Goal: Book appointment/travel/reservation

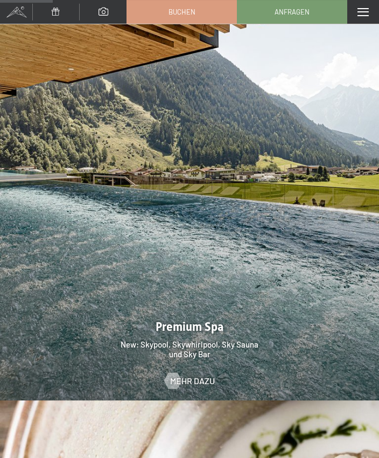
scroll to position [1447, 0]
click at [200, 375] on span "Mehr dazu" at bounding box center [192, 381] width 45 height 12
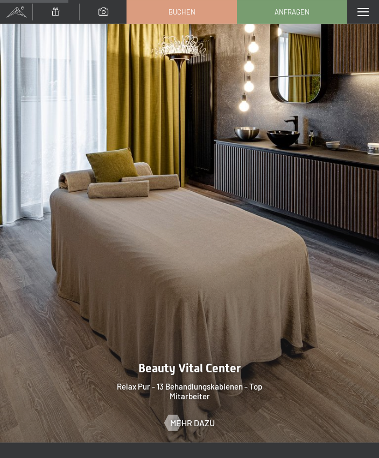
scroll to position [1277, 0]
click at [206, 417] on span "Mehr dazu" at bounding box center [192, 423] width 45 height 12
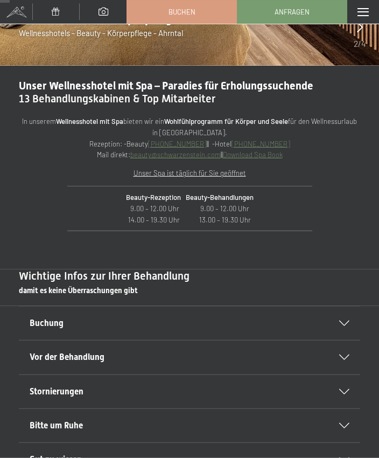
scroll to position [209, 0]
click at [347, 324] on div "Buchung" at bounding box center [190, 323] width 320 height 33
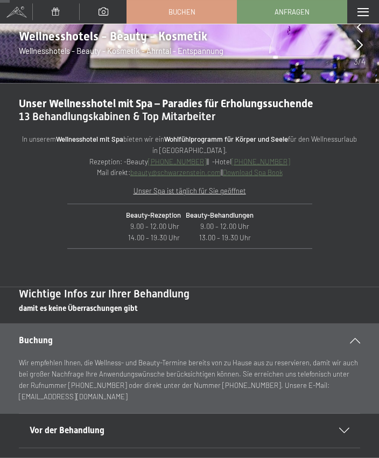
click at [359, 340] on icon at bounding box center [355, 340] width 10 height 5
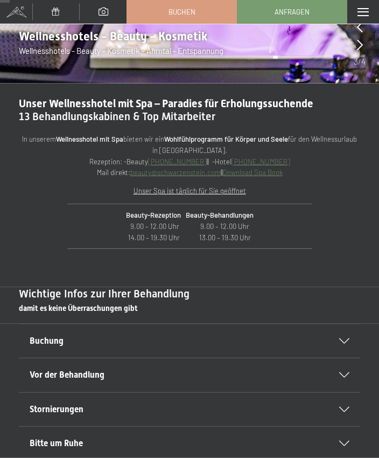
click at [344, 374] on icon at bounding box center [345, 374] width 10 height 5
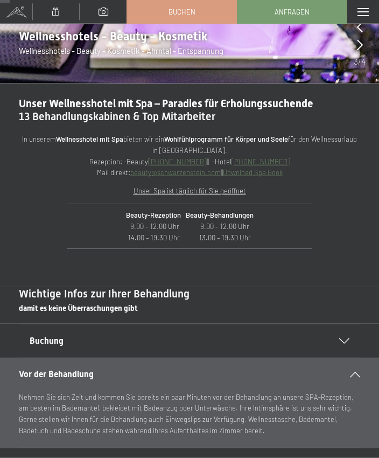
click at [359, 372] on icon at bounding box center [355, 374] width 10 height 5
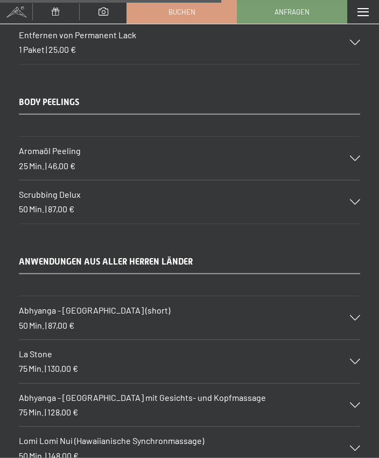
scroll to position [4773, 0]
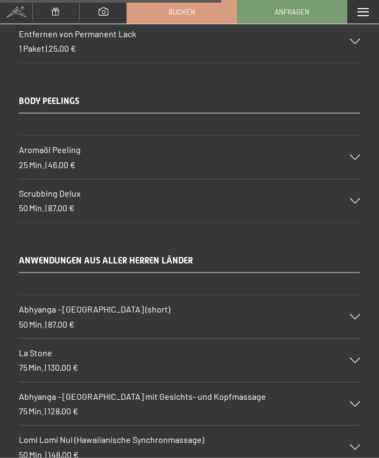
click at [358, 314] on icon at bounding box center [355, 316] width 10 height 5
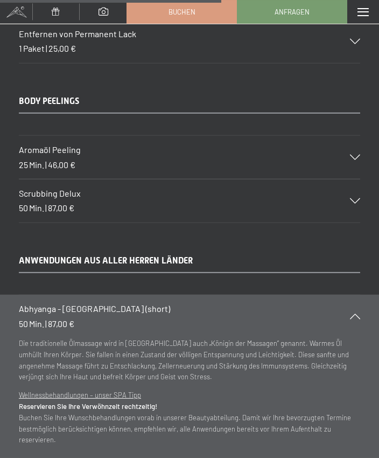
click at [358, 295] on div "Abhyanga - Ganzkörpermassage (short) 50 Min. | 87,00 €" at bounding box center [190, 316] width 342 height 43
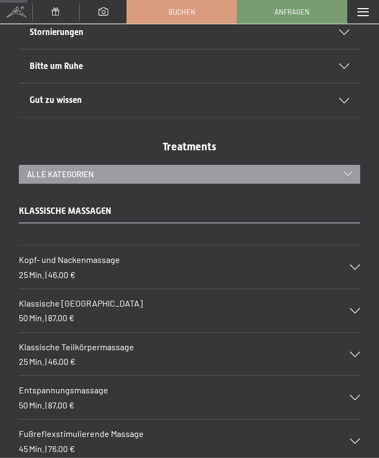
scroll to position [587, 0]
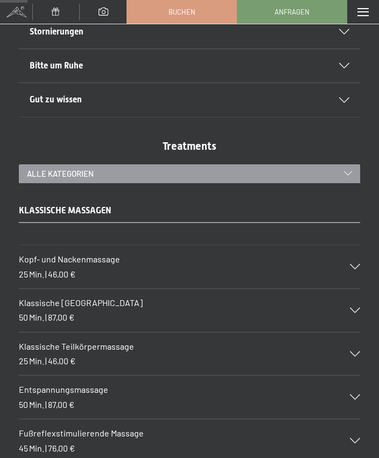
click at [359, 308] on icon at bounding box center [355, 310] width 10 height 5
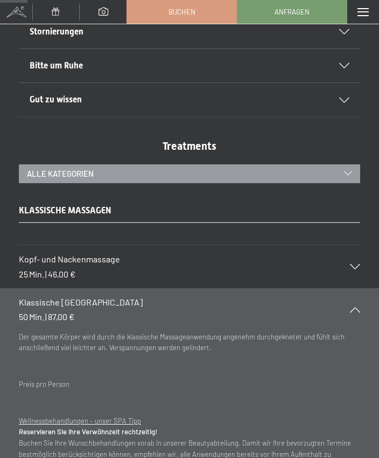
click at [379, 304] on section "Klassische Ganzkörpermassage 50 Min. | 87,00 € Der gesamte Körper wird durch di…" at bounding box center [189, 400] width 379 height 225
click at [357, 307] on icon at bounding box center [355, 309] width 10 height 5
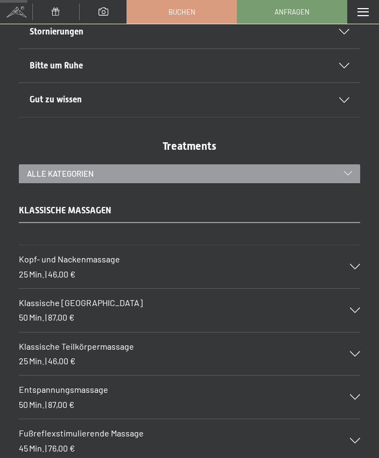
click at [359, 308] on icon at bounding box center [355, 310] width 10 height 5
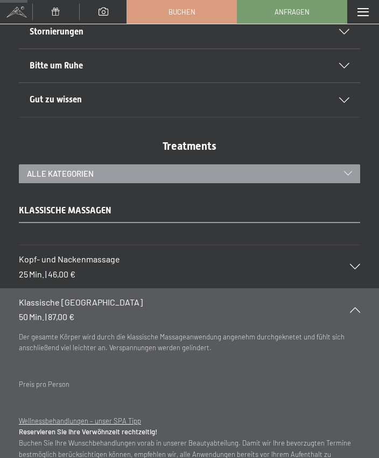
click at [356, 302] on div "Klassische Ganzkörpermassage 50 Min. | 87,00 €" at bounding box center [190, 309] width 342 height 43
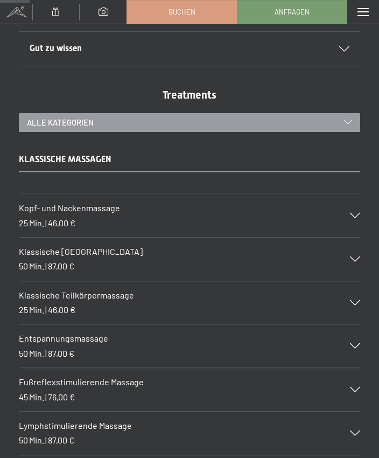
scroll to position [640, 0]
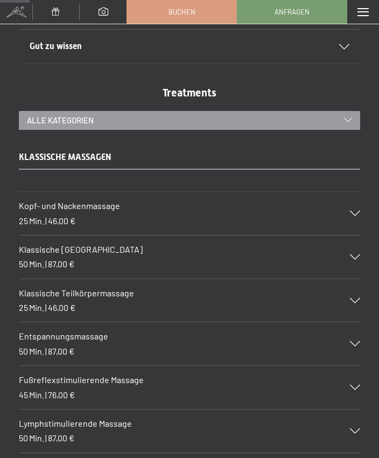
click at [356, 342] on div "Entspannungsmassage 50 Min. | 87,00 €" at bounding box center [190, 343] width 342 height 43
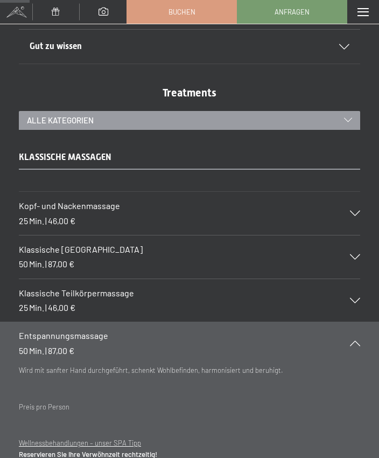
click at [359, 341] on icon at bounding box center [355, 343] width 10 height 5
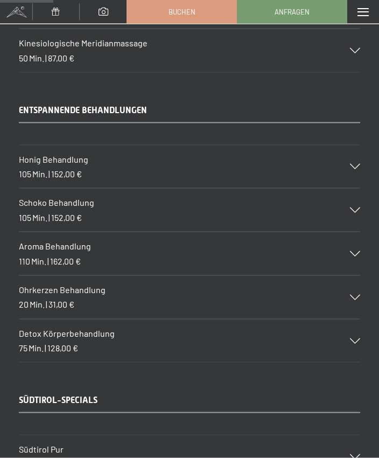
scroll to position [1151, 0]
click at [357, 295] on icon at bounding box center [355, 297] width 10 height 5
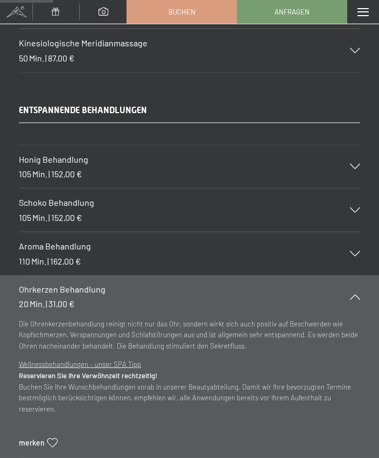
click at [358, 294] on icon at bounding box center [355, 296] width 10 height 5
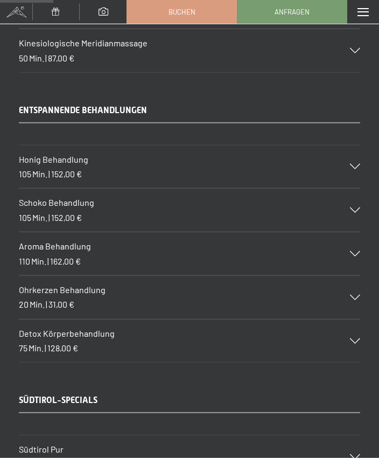
click at [357, 251] on icon at bounding box center [355, 253] width 10 height 5
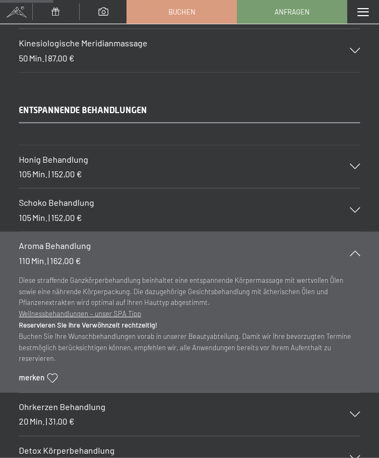
click at [357, 251] on icon at bounding box center [355, 253] width 10 height 5
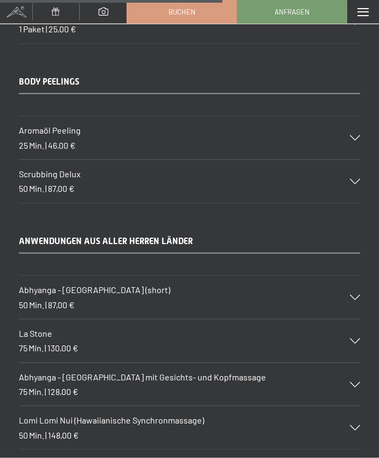
scroll to position [4796, 0]
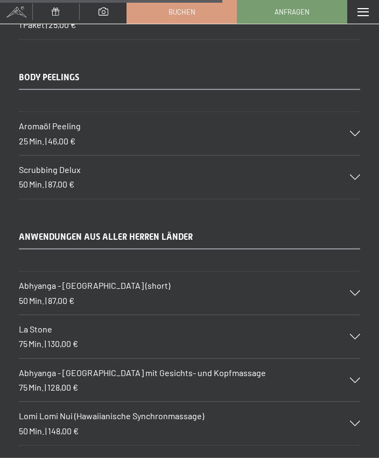
click at [355, 378] on icon at bounding box center [355, 380] width 10 height 5
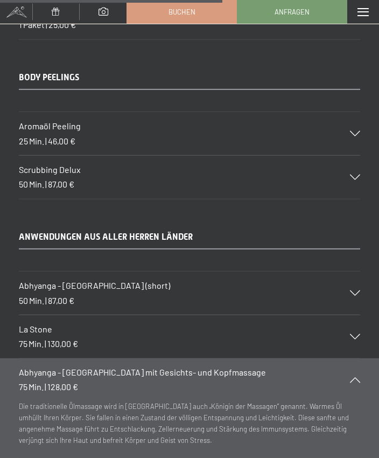
click at [360, 358] on div "Abhyanga - Ganzkörpermassage mit Gesichts- und Kopfmassage 75 Min. | 128,00 €" at bounding box center [190, 379] width 342 height 43
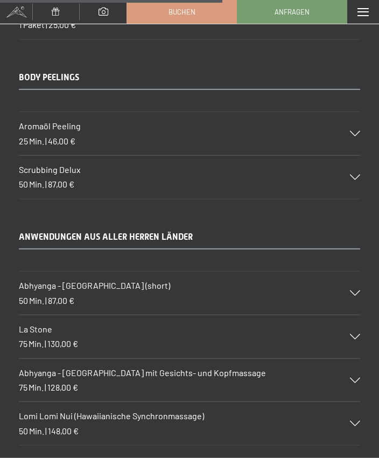
click at [358, 290] on icon at bounding box center [355, 292] width 10 height 5
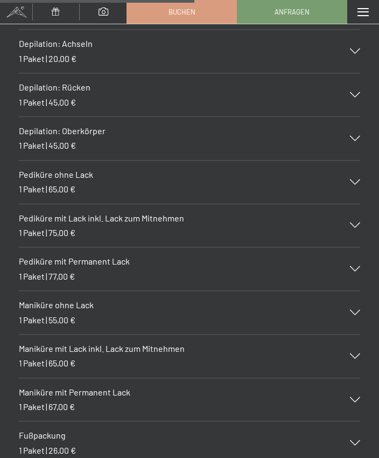
scroll to position [4283, 0]
